Goal: Task Accomplishment & Management: Use online tool/utility

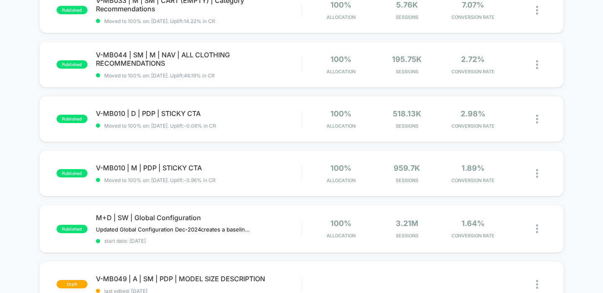
scroll to position [397, 0]
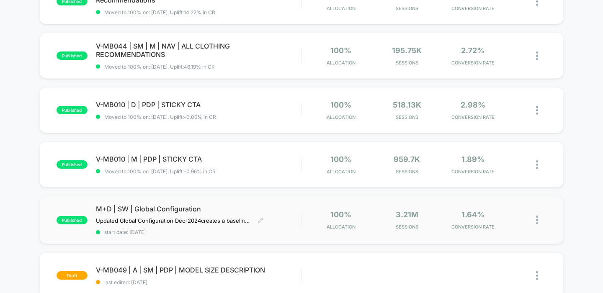
click at [197, 205] on span "M+D | SW | Global Configuration" at bounding box center [199, 209] width 206 height 8
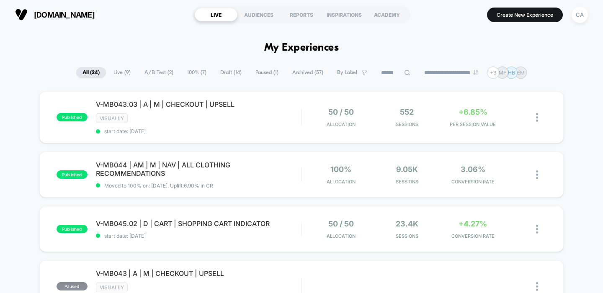
click at [226, 75] on span "Draft ( 14 )" at bounding box center [231, 72] width 34 height 11
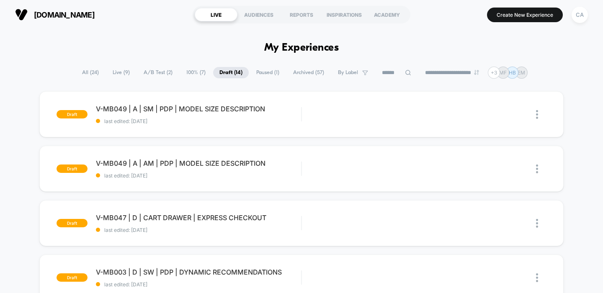
click at [309, 70] on span "Archived ( 57 )" at bounding box center [309, 72] width 44 height 11
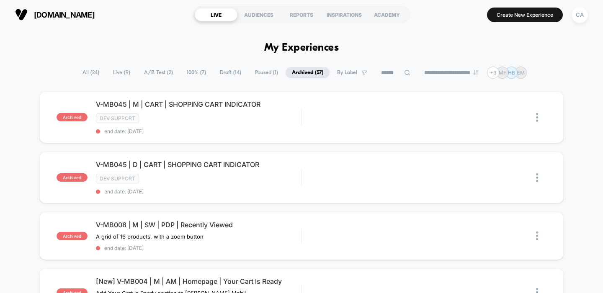
click at [385, 72] on input at bounding box center [396, 73] width 42 height 10
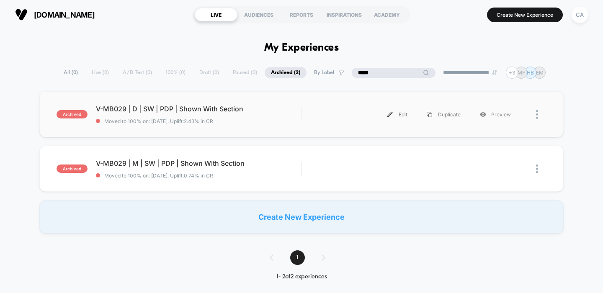
type input "*****"
click at [214, 108] on span "V-MB029 | D | SW | PDP | Shown With Section Click to edit experience details" at bounding box center [199, 109] width 206 height 8
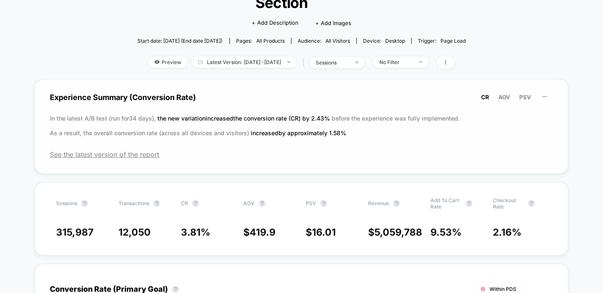
scroll to position [83, 0]
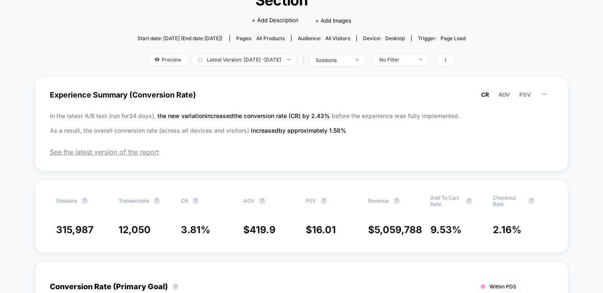
click at [474, 59] on div "Preview Latest Version: [DATE] - [DATE] | sessions No Filter" at bounding box center [301, 60] width 354 height 12
click at [448, 59] on icon at bounding box center [445, 59] width 5 height 5
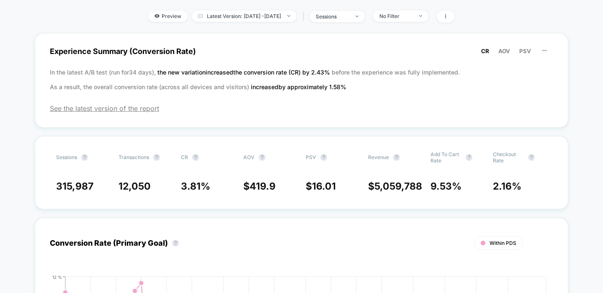
scroll to position [0, 0]
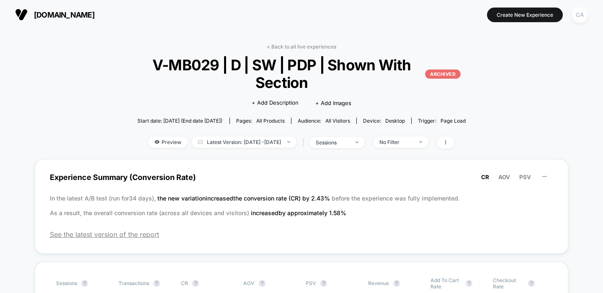
click at [576, 11] on div "CA" at bounding box center [580, 15] width 16 height 16
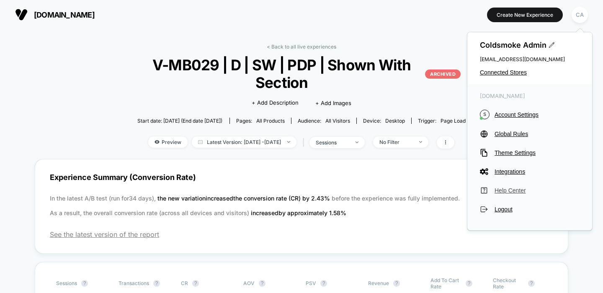
click at [510, 189] on span "Help Center" at bounding box center [537, 190] width 85 height 7
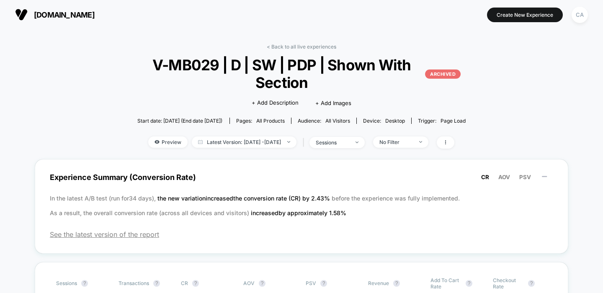
click at [439, 75] on p "ARCHIVED" at bounding box center [443, 74] width 36 height 9
click at [454, 147] on span at bounding box center [446, 143] width 18 height 12
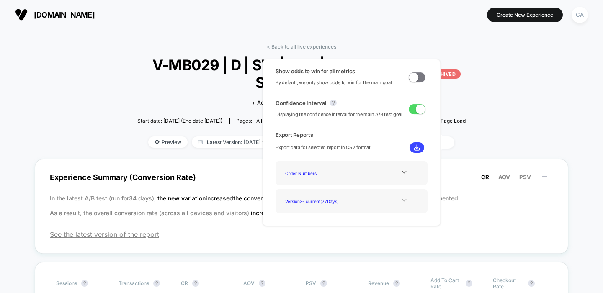
click at [401, 201] on icon at bounding box center [404, 200] width 6 height 6
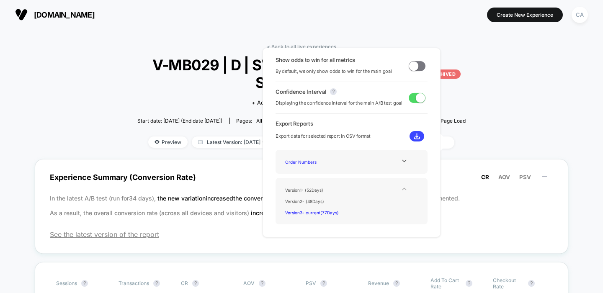
click at [429, 184] on div "Show odds to win for all metrics By default, we only show odds to win for the m…" at bounding box center [352, 143] width 178 height 190
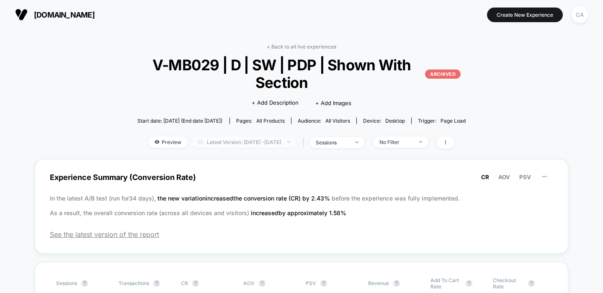
click at [271, 142] on span "Latest Version: [DATE] - [DATE]" at bounding box center [244, 142] width 105 height 11
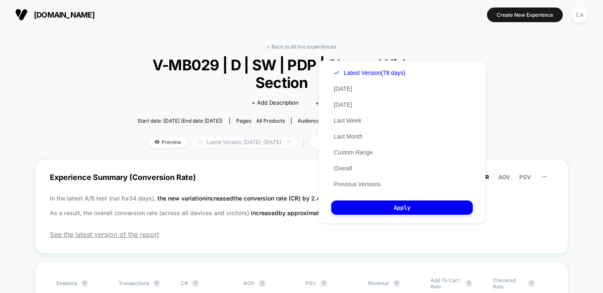
click at [271, 142] on span "Latest Version: [DATE] - [DATE]" at bounding box center [244, 142] width 105 height 11
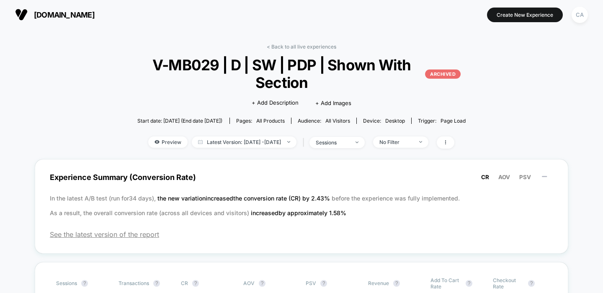
click at [193, 123] on span "Start date: [DATE] (End date [DATE])" at bounding box center [179, 121] width 85 height 6
click at [302, 47] on link "< Back to all live experiences" at bounding box center [302, 47] width 70 height 6
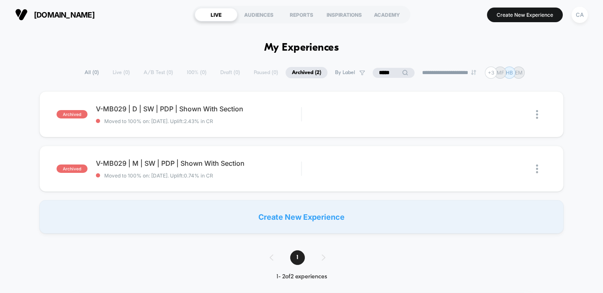
click at [383, 76] on input "*****" at bounding box center [394, 73] width 42 height 10
type input "*"
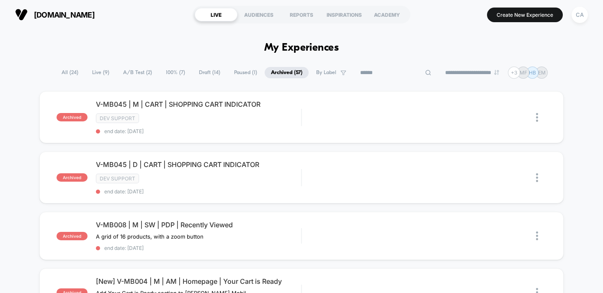
click at [212, 76] on span "Draft ( 14 )" at bounding box center [210, 72] width 34 height 11
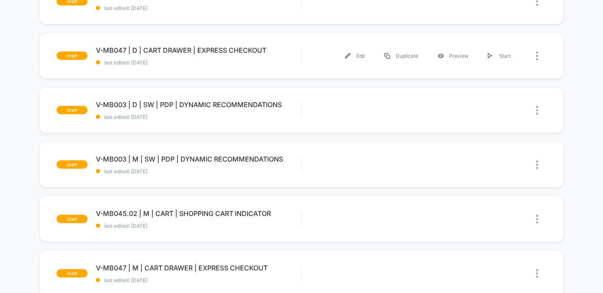
scroll to position [173, 0]
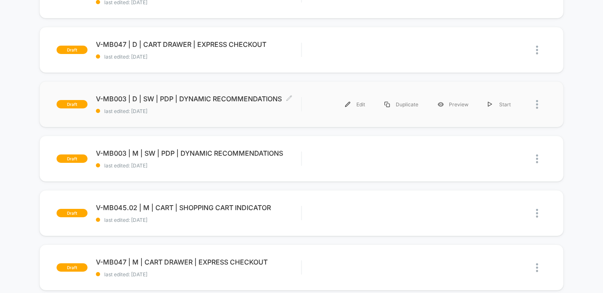
click at [214, 97] on span "V-MB003 | D | SW | PDP | DYNAMIC RECOMMENDATIONS Click to edit experience detai…" at bounding box center [199, 99] width 206 height 8
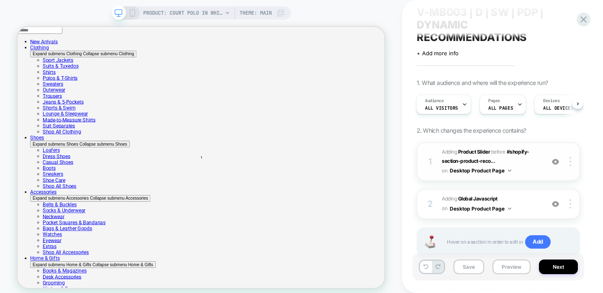
scroll to position [54, 0]
